Goal: Information Seeking & Learning: Learn about a topic

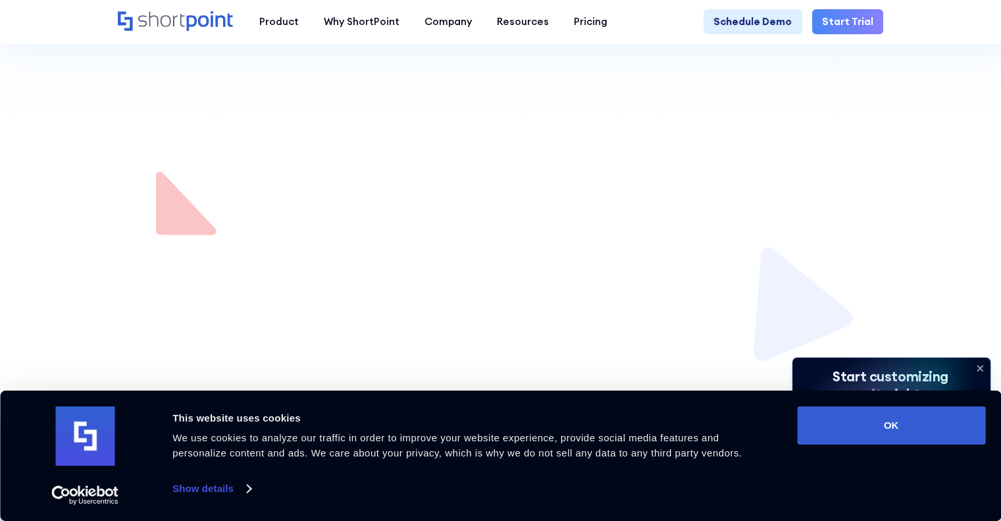
scroll to position [629, 0]
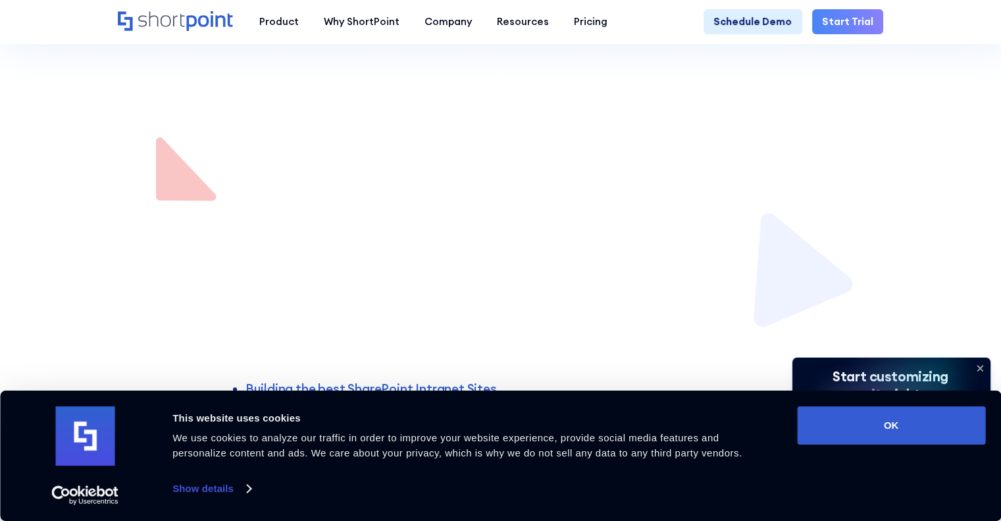
click at [887, 448] on div "Consent Details [#IABV2SETTINGS#] About This website uses cookies We use cookie…" at bounding box center [501, 455] width 970 height 99
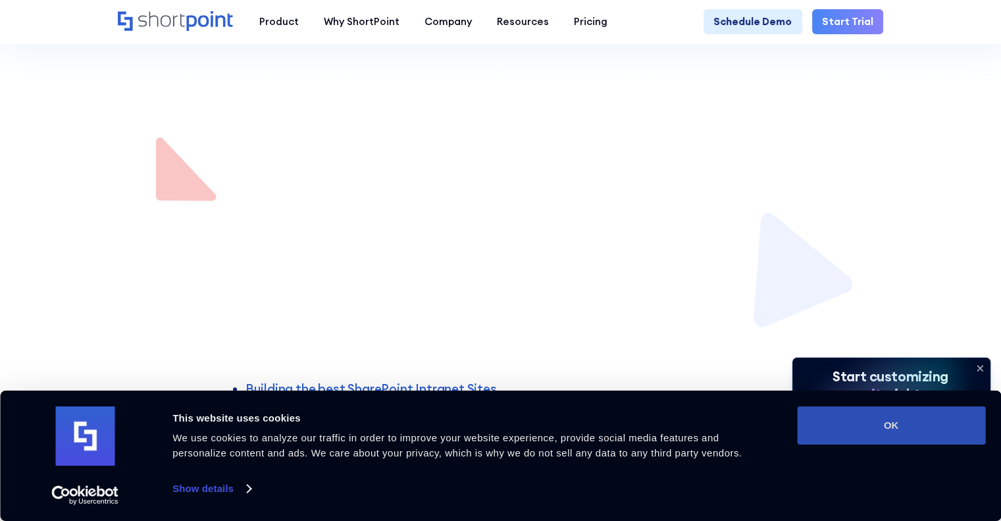
click at [880, 437] on button "OK" at bounding box center [891, 425] width 188 height 38
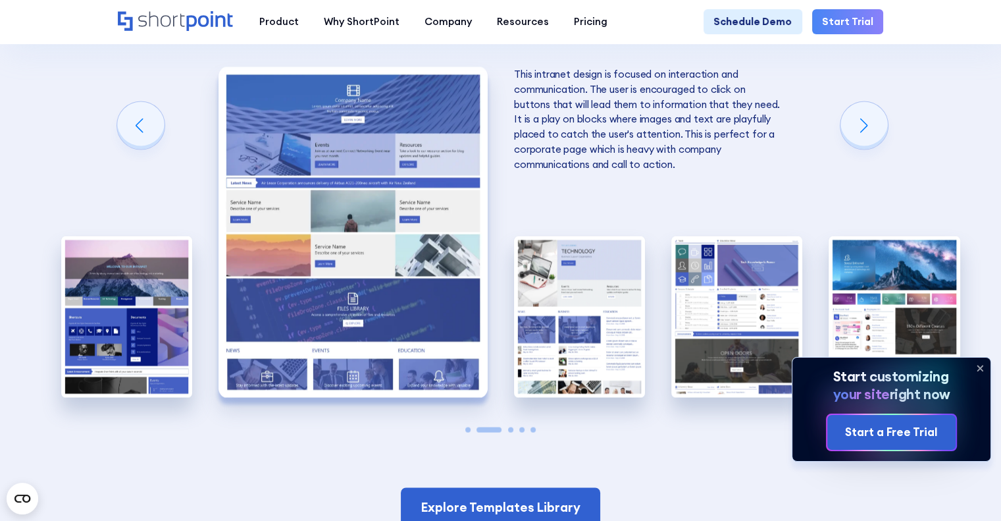
scroll to position [2547, 0]
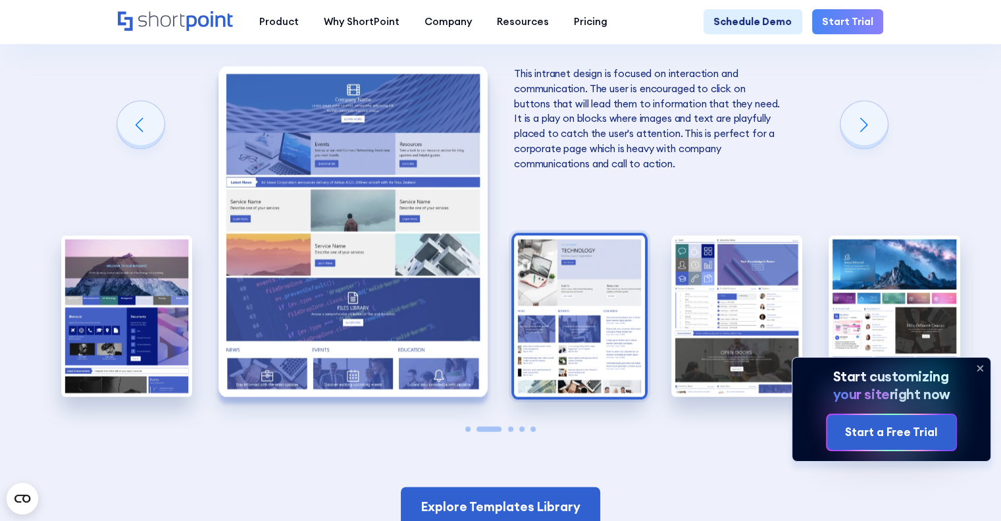
click at [635, 350] on img "3 / 5" at bounding box center [579, 316] width 131 height 161
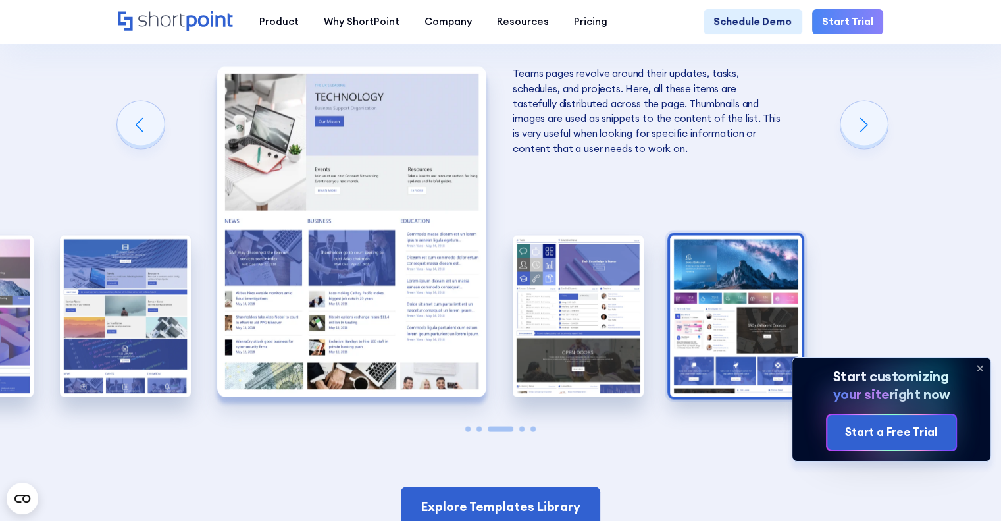
click at [801, 323] on img "5 / 5" at bounding box center [735, 316] width 131 height 161
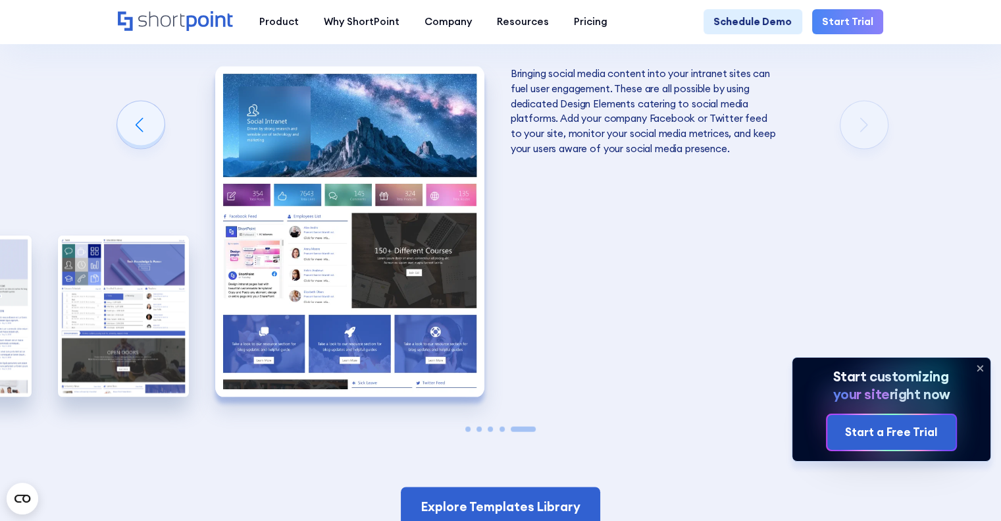
click at [395, 136] on img "5 / 5" at bounding box center [349, 231] width 269 height 331
click at [397, 138] on img "5 / 5" at bounding box center [349, 231] width 269 height 331
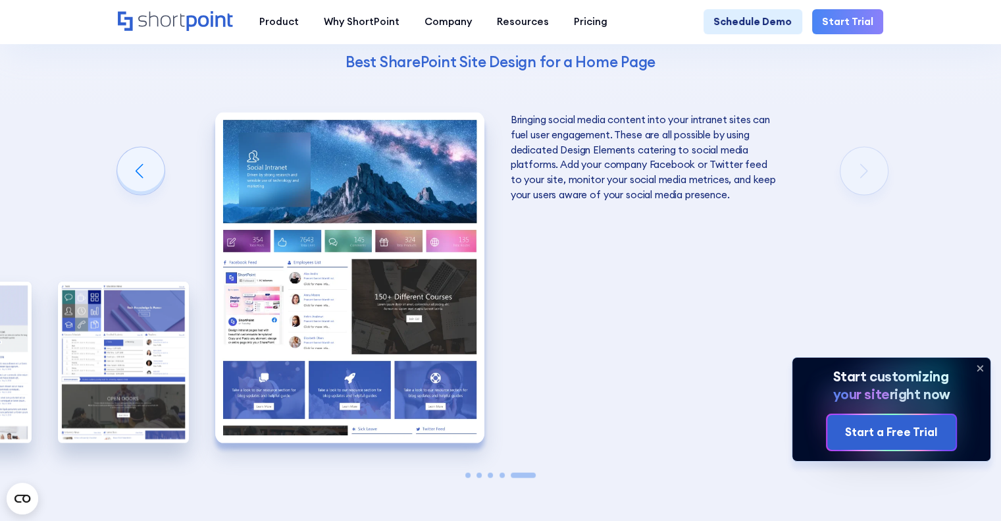
scroll to position [2485, 0]
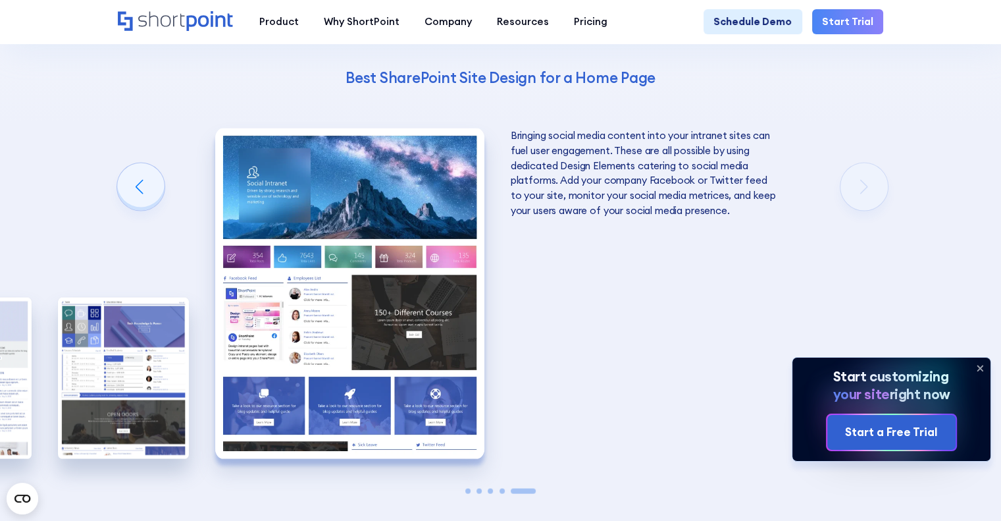
click at [485, 294] on img "5 / 5" at bounding box center [349, 293] width 269 height 331
click at [976, 373] on icon at bounding box center [980, 367] width 21 height 21
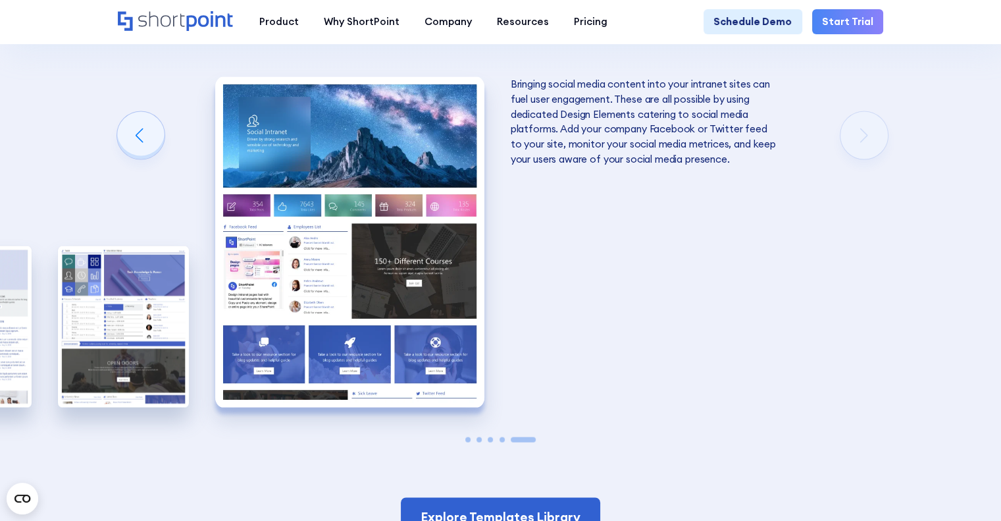
scroll to position [2601, 0]
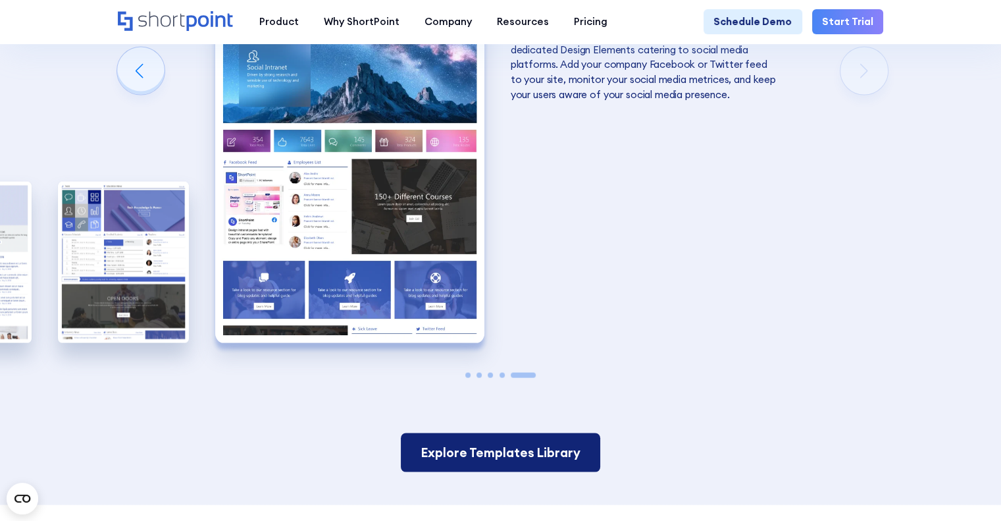
click at [453, 471] on link "Explore Templates Library" at bounding box center [500, 452] width 199 height 39
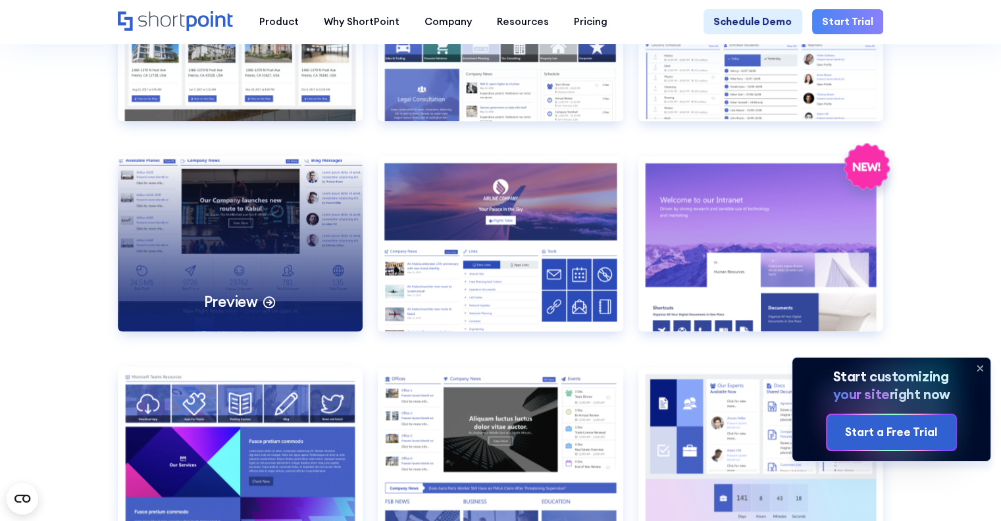
scroll to position [1485, 0]
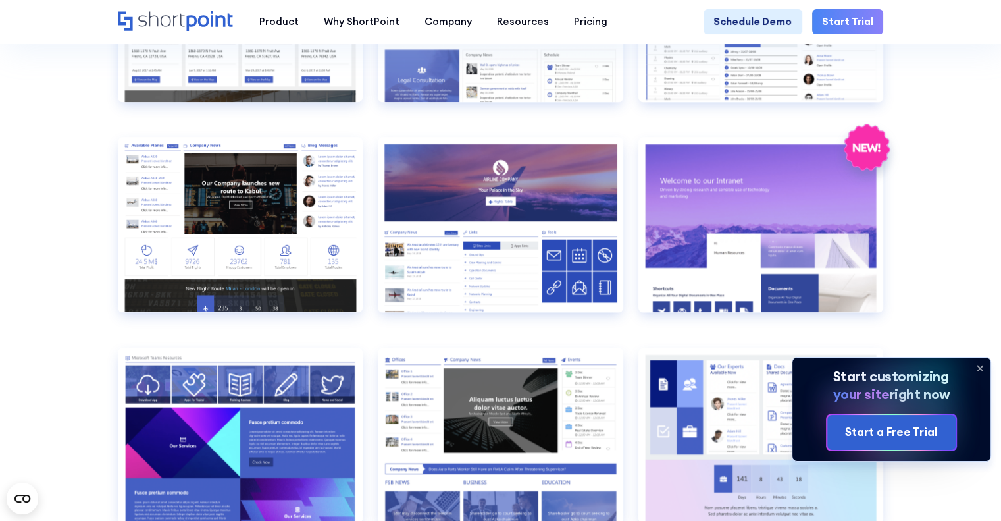
click at [985, 365] on icon at bounding box center [980, 367] width 21 height 21
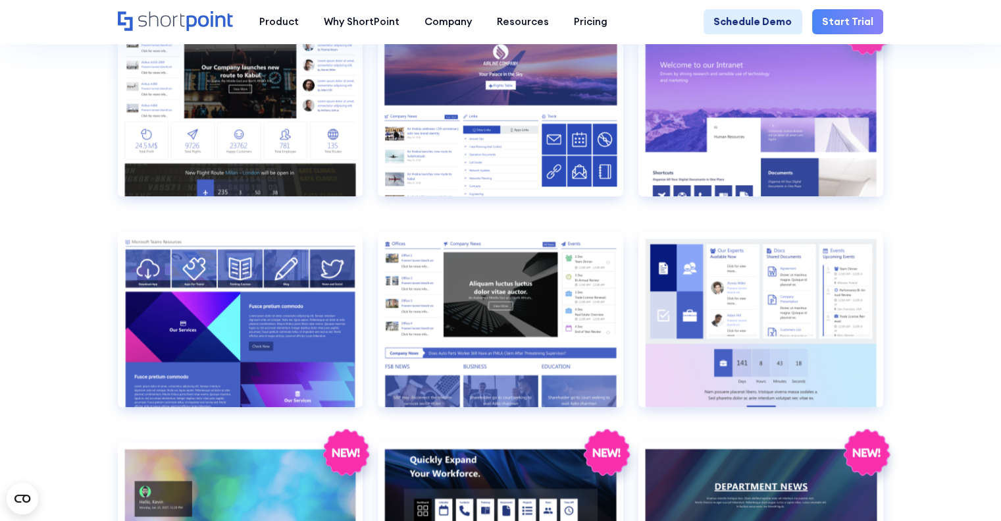
scroll to position [1603, 0]
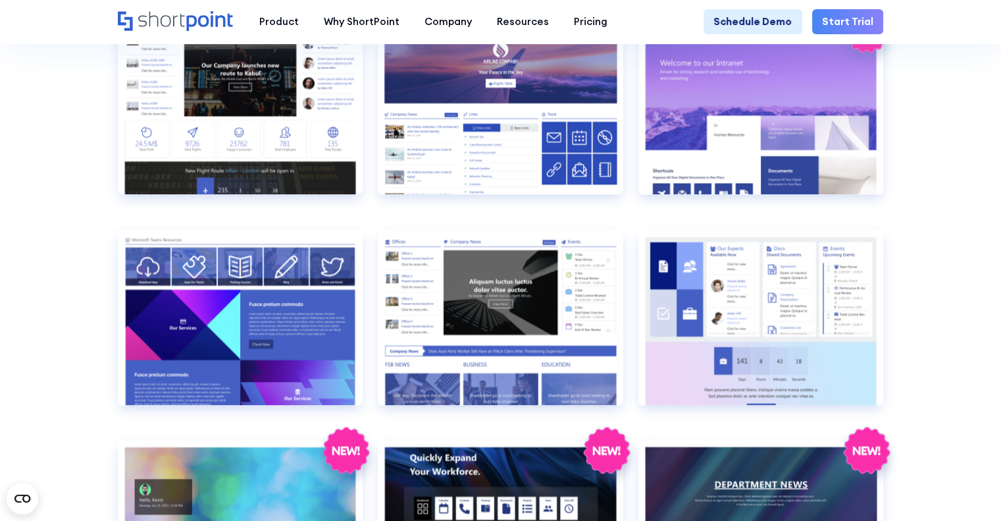
click at [906, 308] on section "SHAREPOINT INTRANET TEMPLATES Fully customizable SharePoint templates with Shor…" at bounding box center [500, 264] width 1001 height 3685
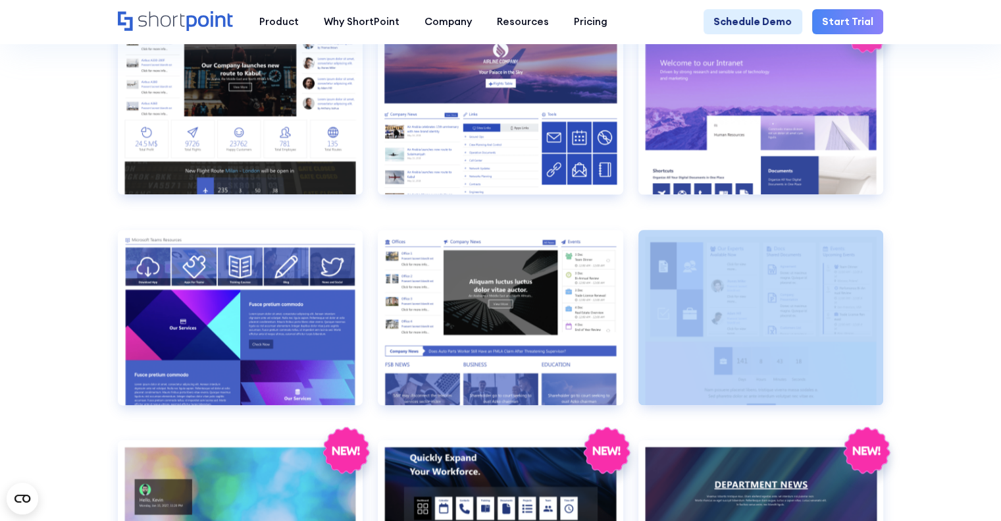
click at [906, 308] on section "SHAREPOINT INTRANET TEMPLATES Fully customizable SharePoint templates with Shor…" at bounding box center [500, 264] width 1001 height 3685
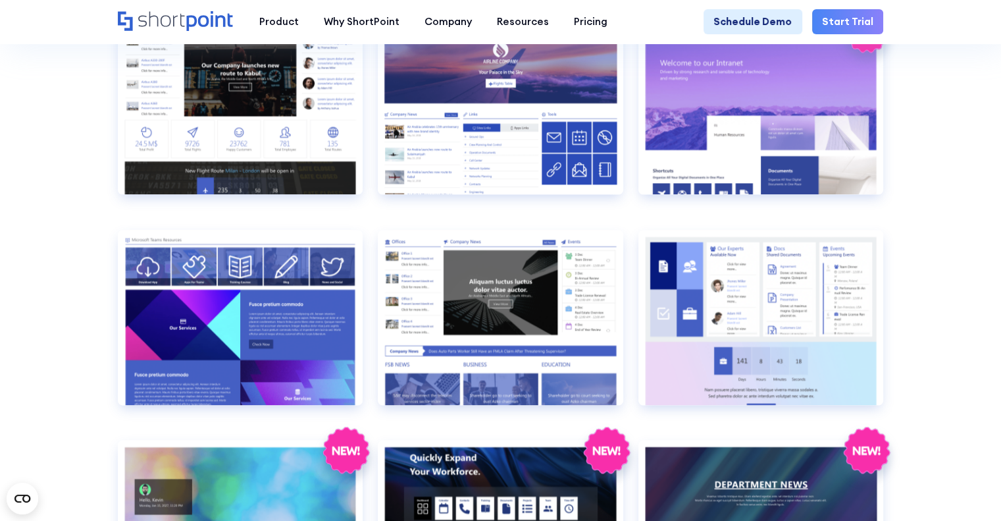
click at [959, 212] on section "SHAREPOINT INTRANET TEMPLATES Fully customizable SharePoint templates with Shor…" at bounding box center [500, 264] width 1001 height 3685
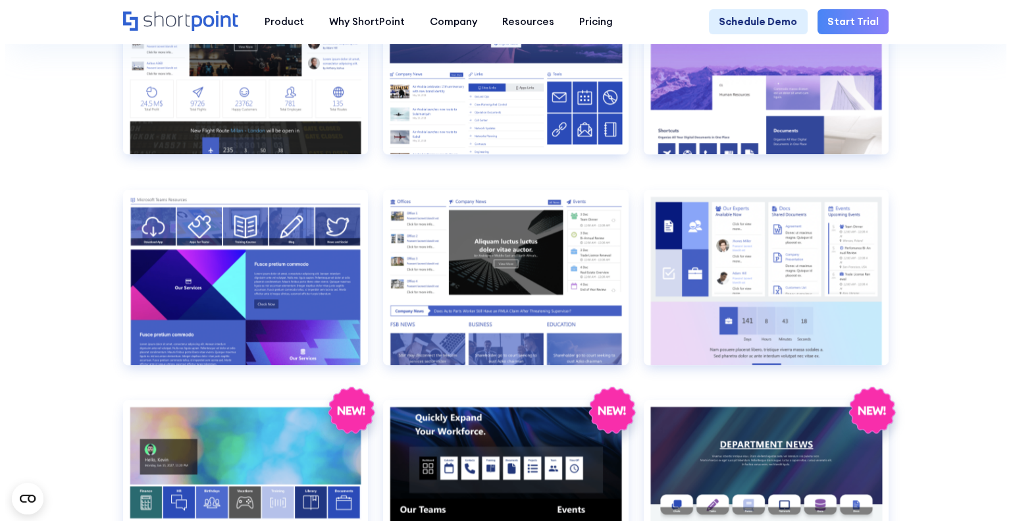
scroll to position [1641, 0]
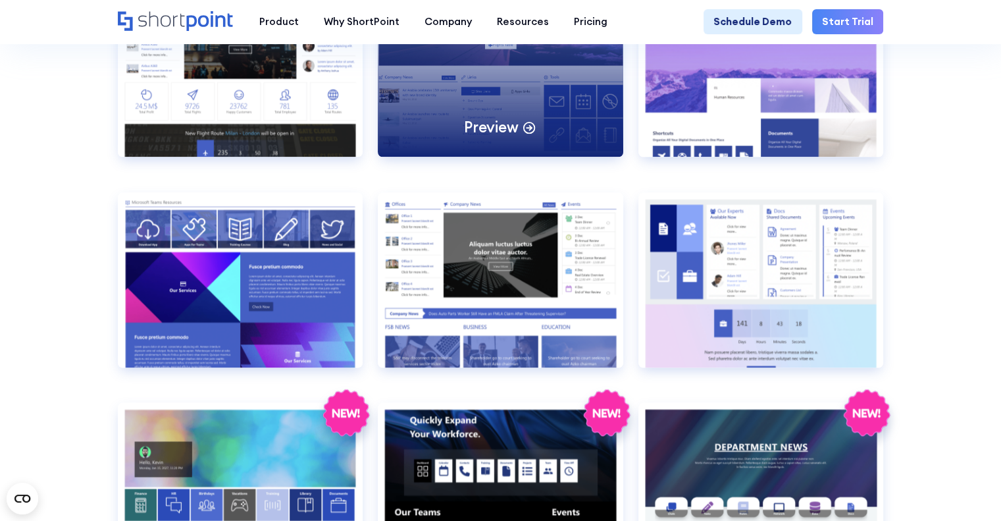
click at [438, 144] on div "Preview" at bounding box center [501, 69] width 246 height 175
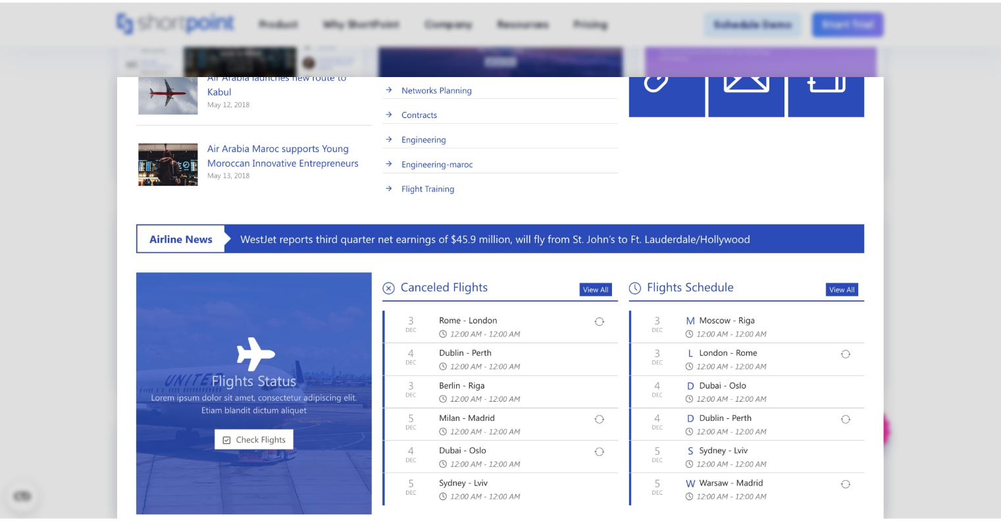
scroll to position [487, 0]
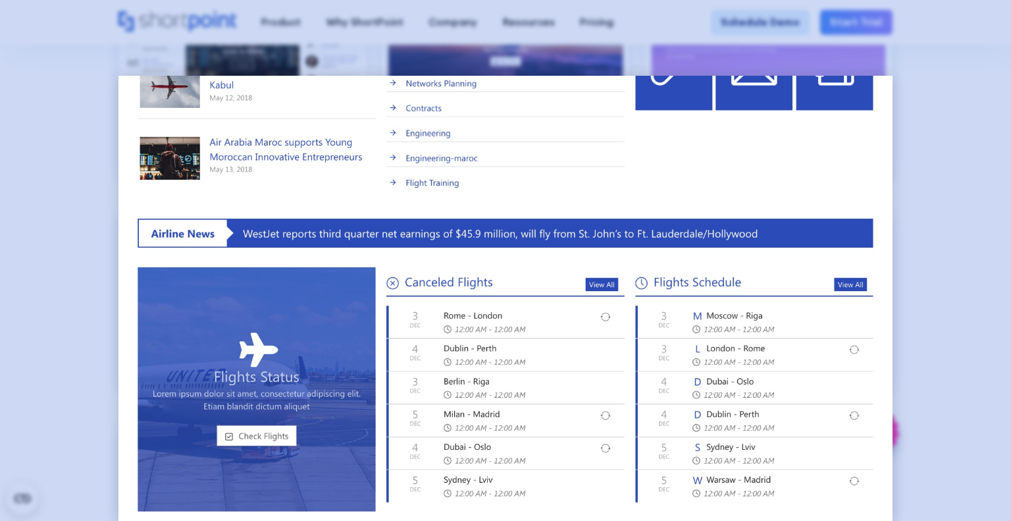
click at [934, 98] on div at bounding box center [505, 260] width 1011 height 521
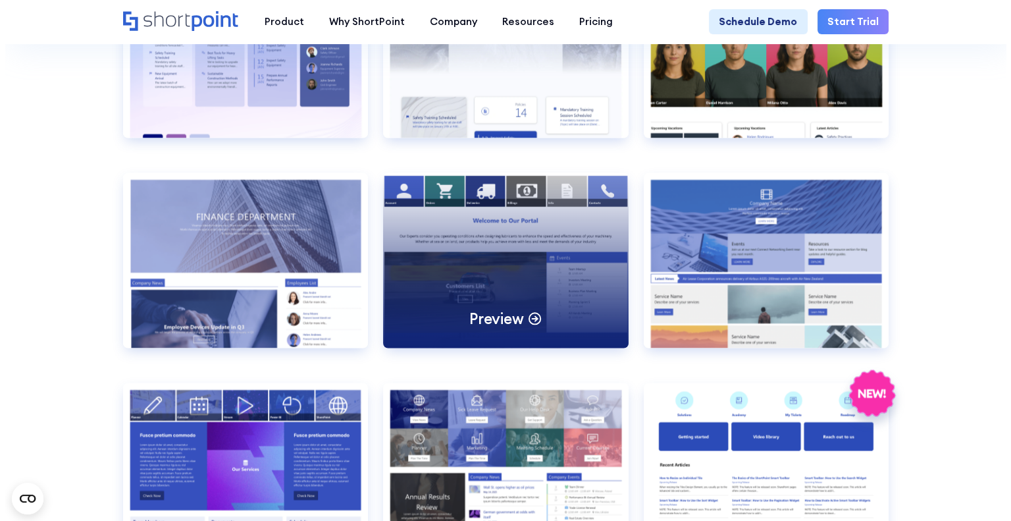
scroll to position [2359, 0]
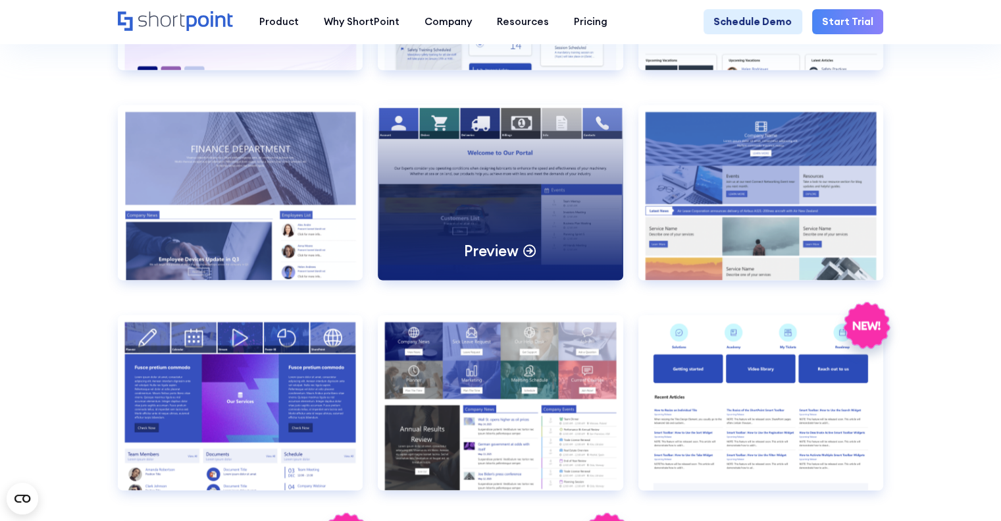
click at [489, 260] on p "Preview" at bounding box center [491, 250] width 54 height 20
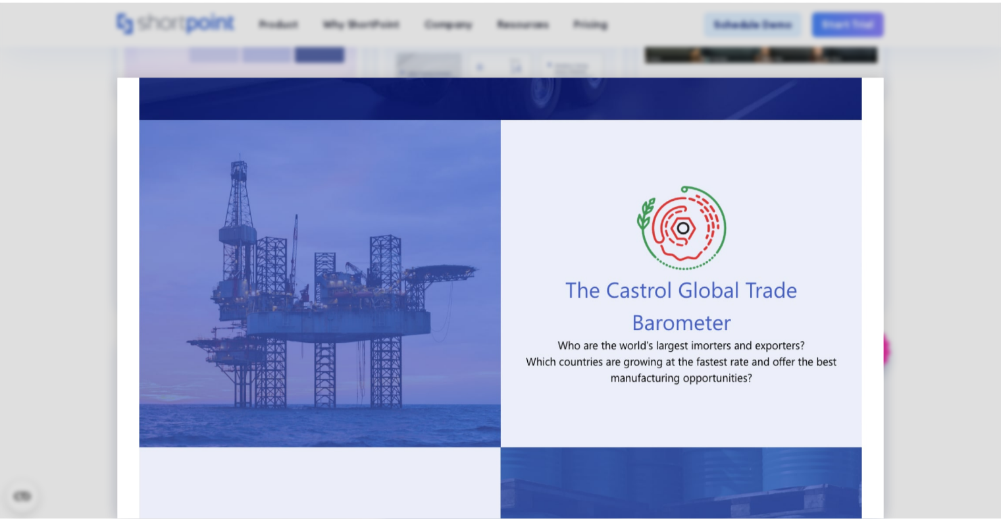
scroll to position [740, 0]
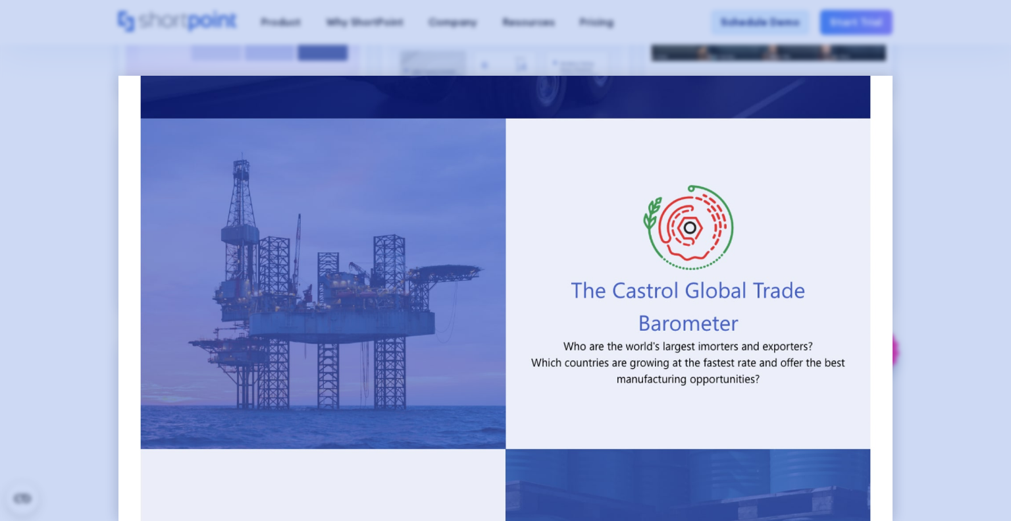
click at [939, 183] on div at bounding box center [505, 260] width 1011 height 521
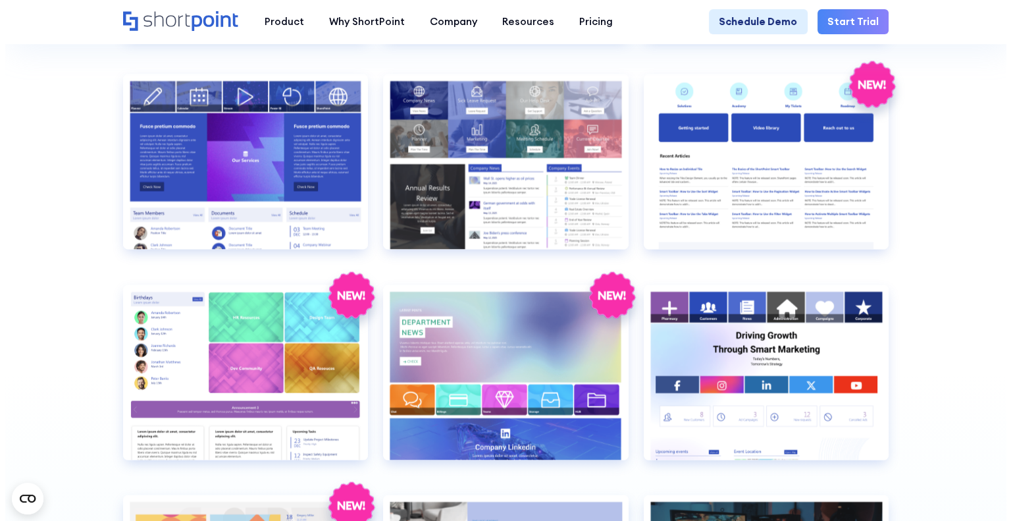
scroll to position [2614, 0]
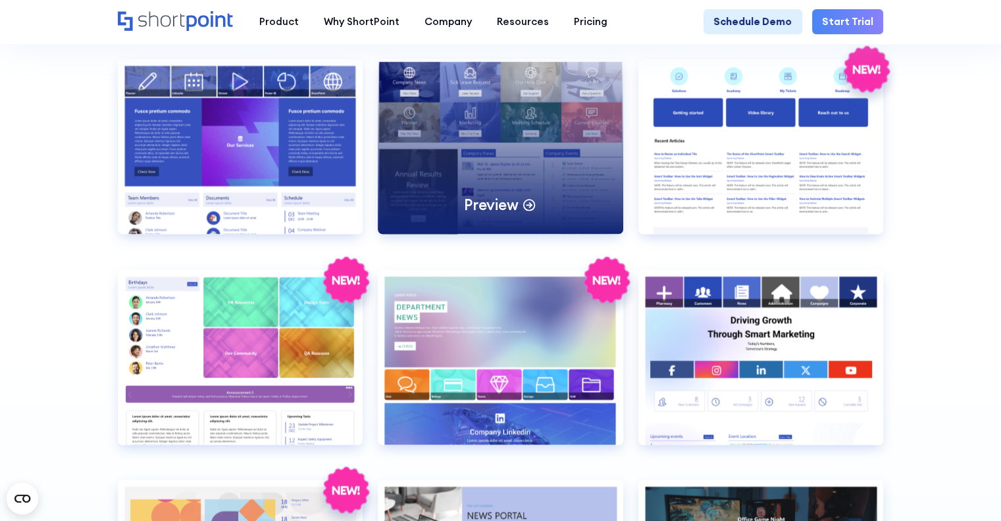
click at [492, 176] on div "Preview" at bounding box center [501, 146] width 246 height 175
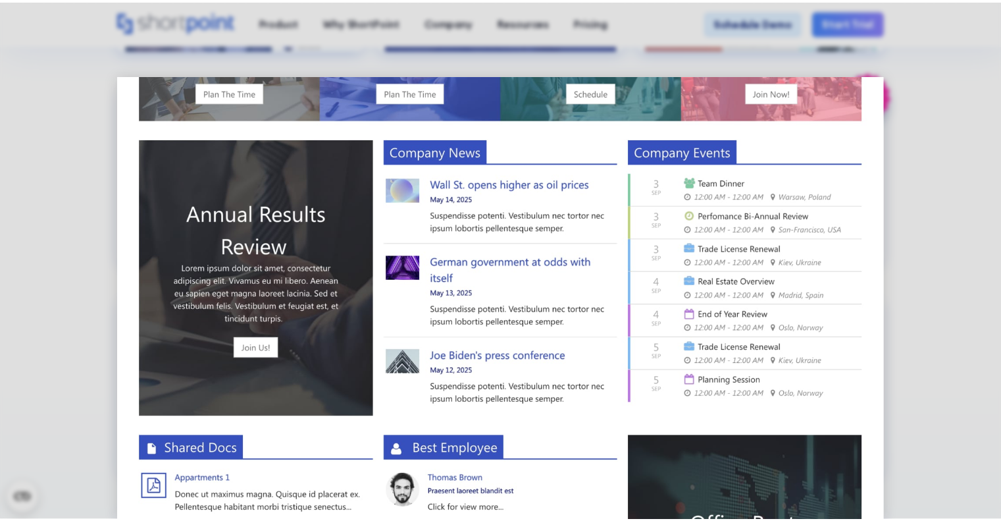
scroll to position [221, 0]
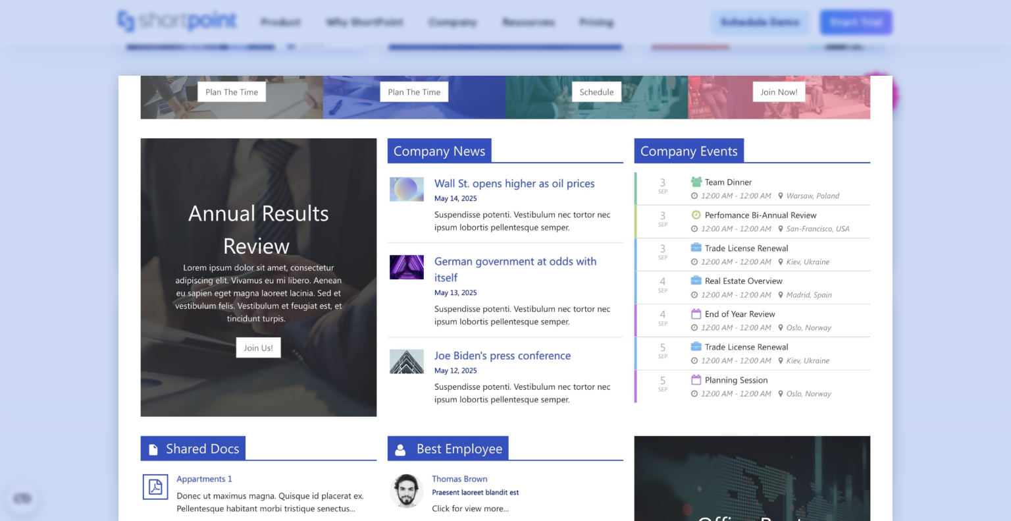
click at [995, 212] on div at bounding box center [505, 260] width 1011 height 521
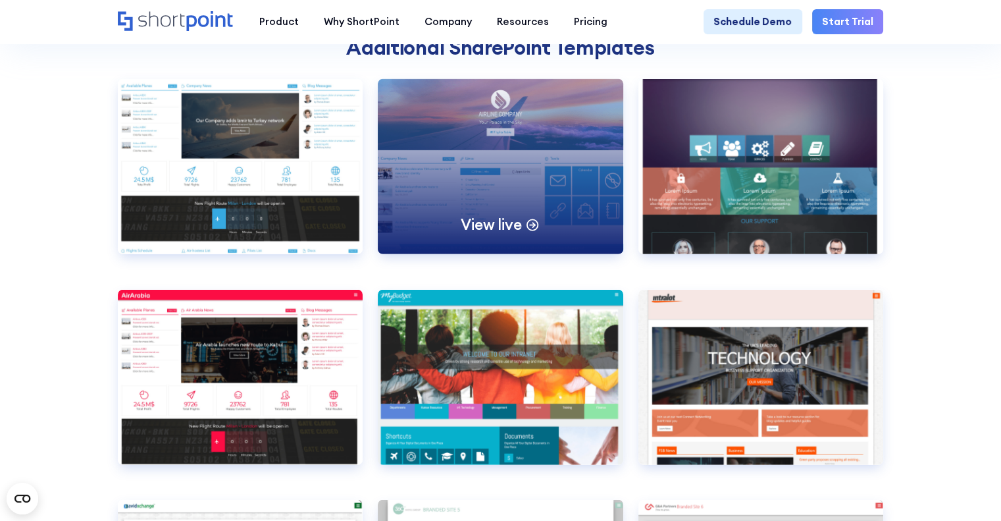
scroll to position [3790, 0]
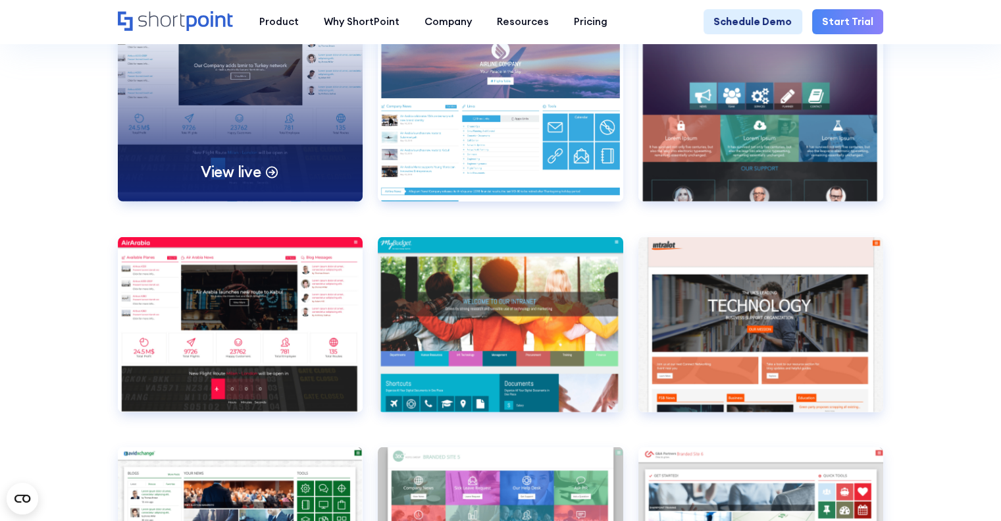
click at [253, 192] on div "View live" at bounding box center [241, 113] width 246 height 175
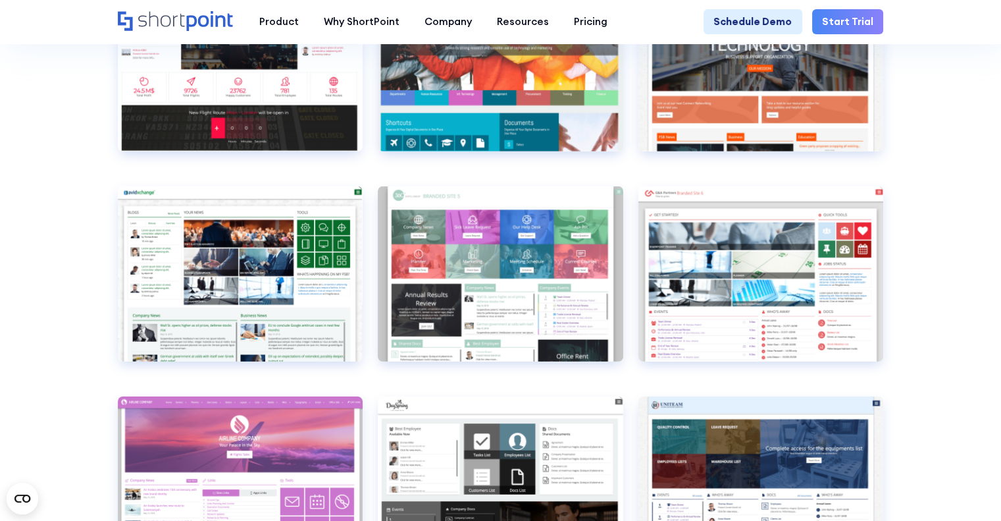
scroll to position [4052, 0]
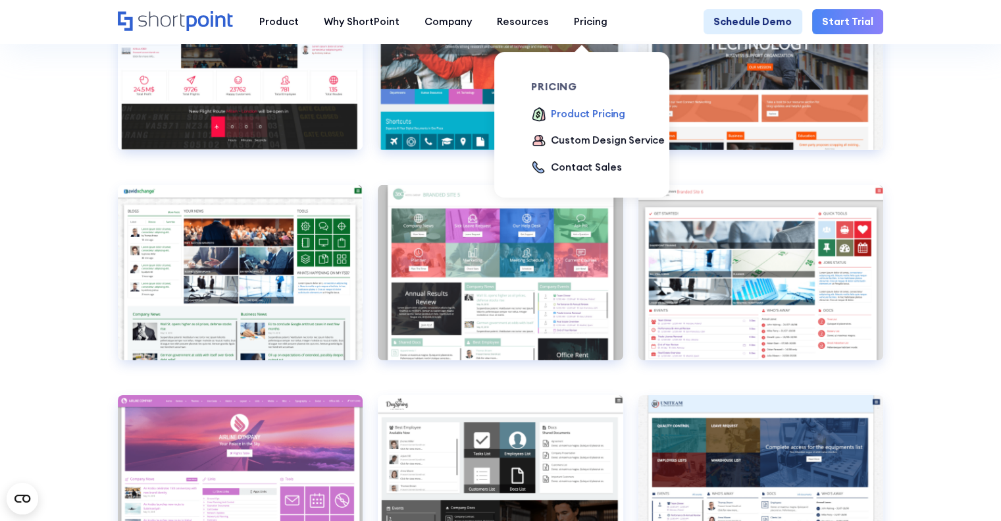
click at [573, 118] on div "Product Pricing" at bounding box center [588, 114] width 74 height 15
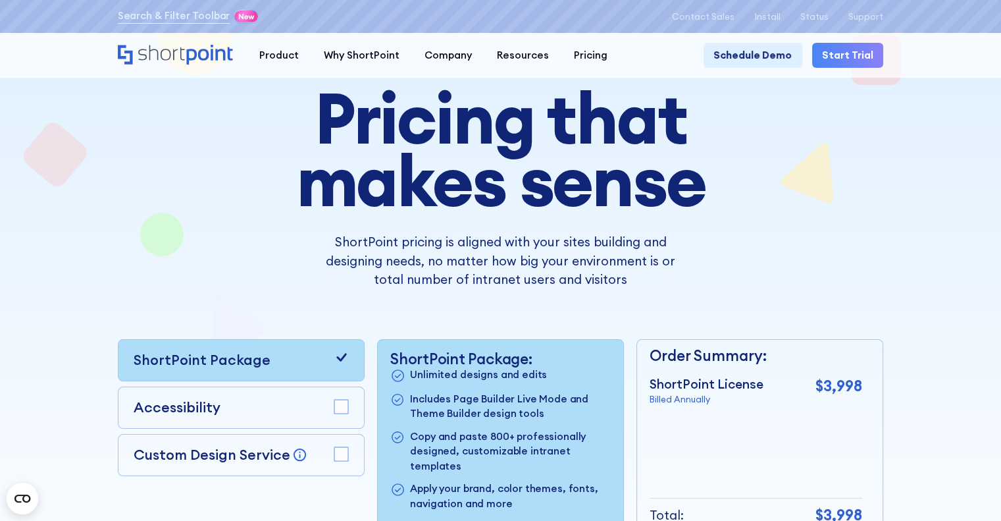
scroll to position [24, 0]
